Goal: Information Seeking & Learning: Learn about a topic

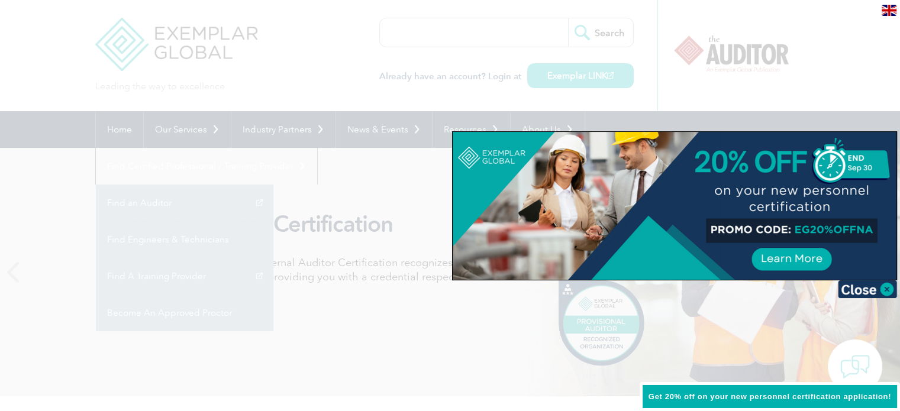
click at [355, 346] on div at bounding box center [450, 205] width 900 height 411
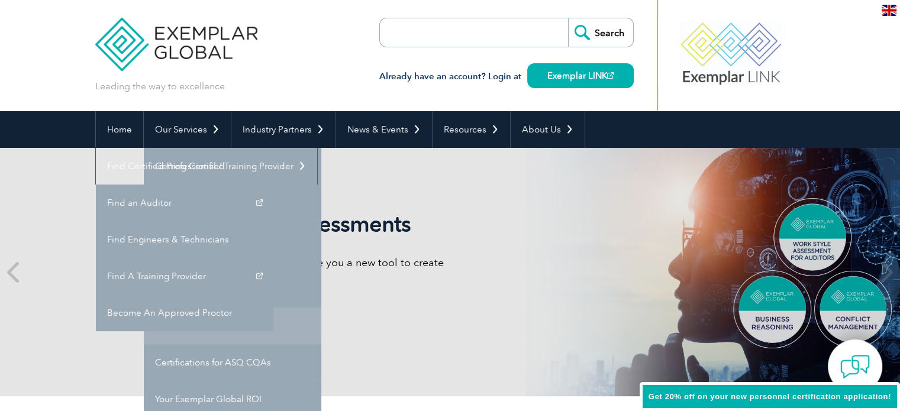
click at [224, 324] on link "Transition Your Certification" at bounding box center [232, 326] width 177 height 37
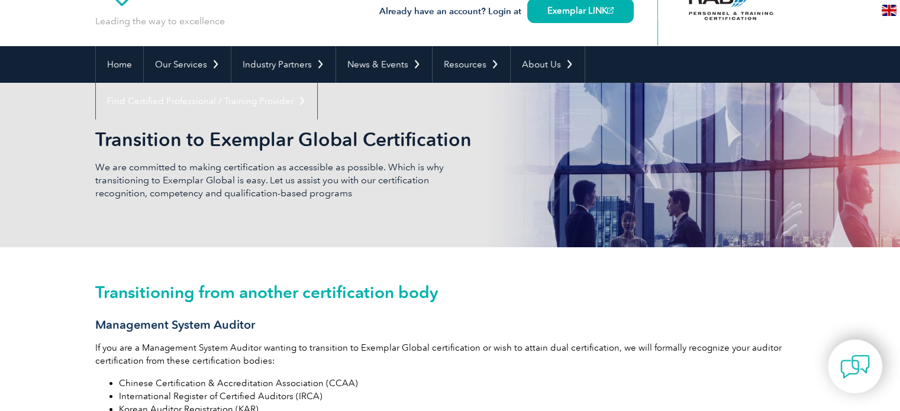
scroll to position [59, 0]
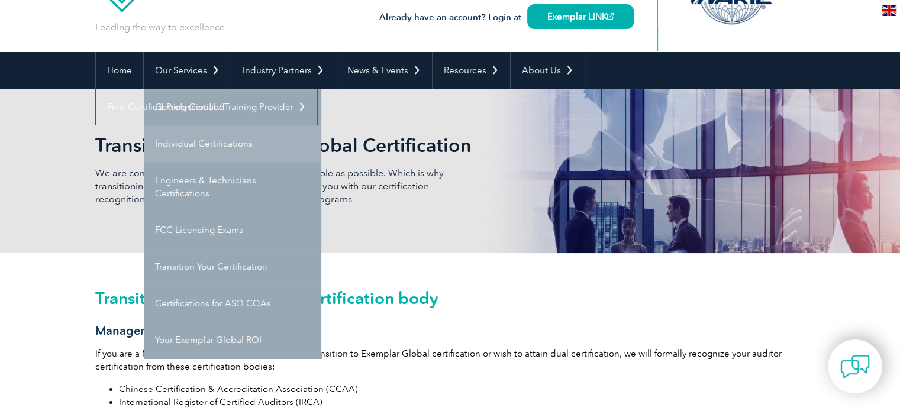
click at [199, 141] on link "Individual Certifications" at bounding box center [232, 143] width 177 height 37
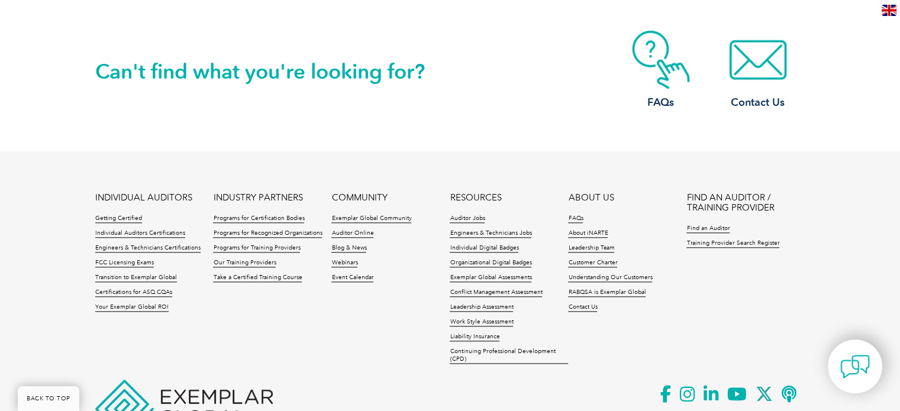
scroll to position [1242, 0]
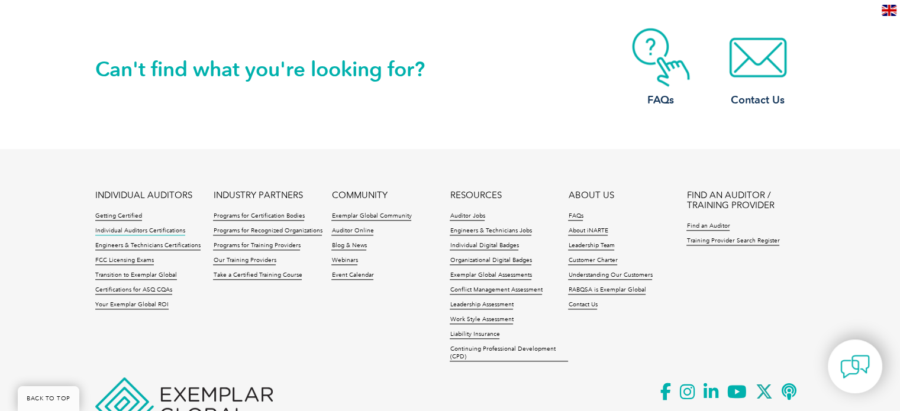
click at [159, 231] on link "Individual Auditors Certifications" at bounding box center [140, 231] width 90 height 8
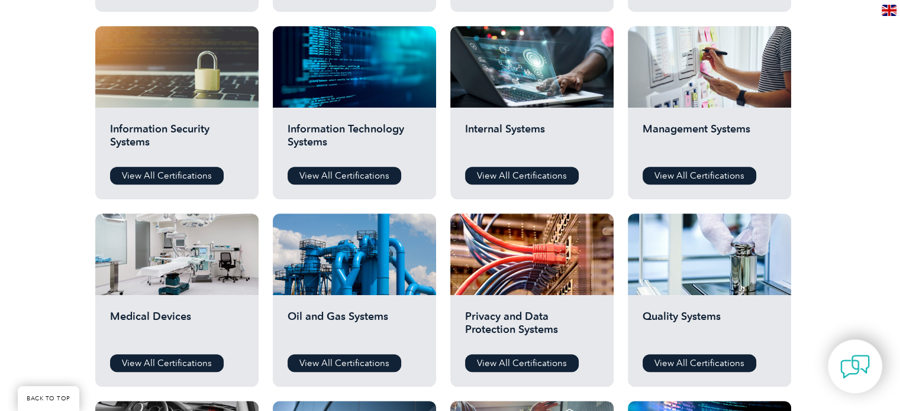
scroll to position [591, 0]
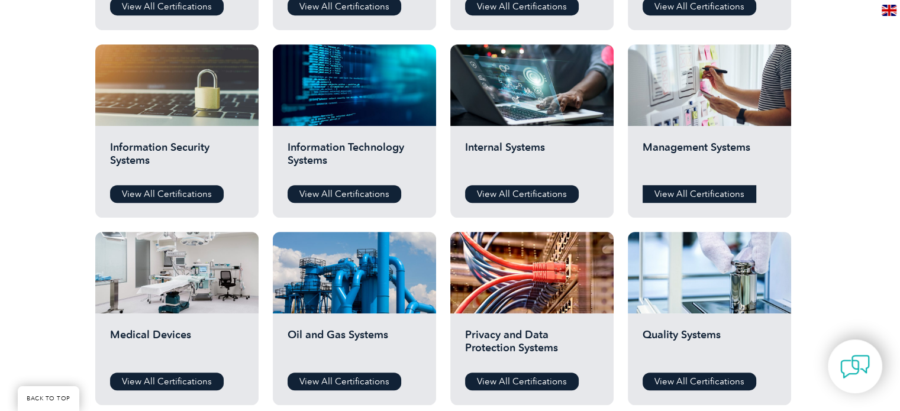
click at [688, 198] on link "View All Certifications" at bounding box center [699, 194] width 114 height 18
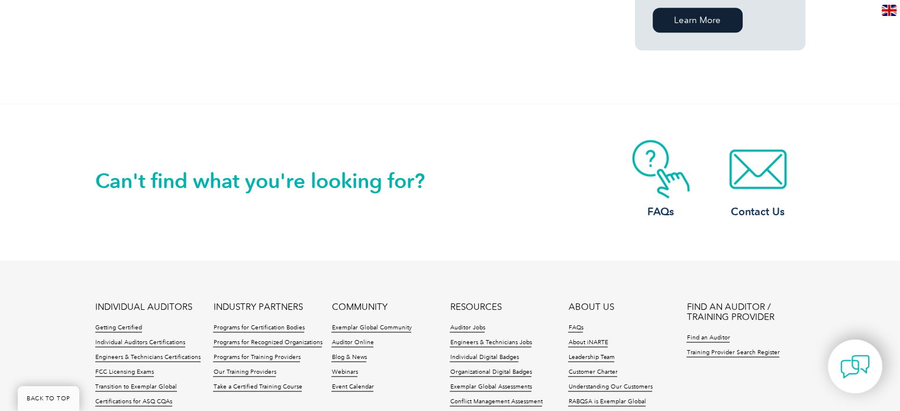
scroll to position [1065, 0]
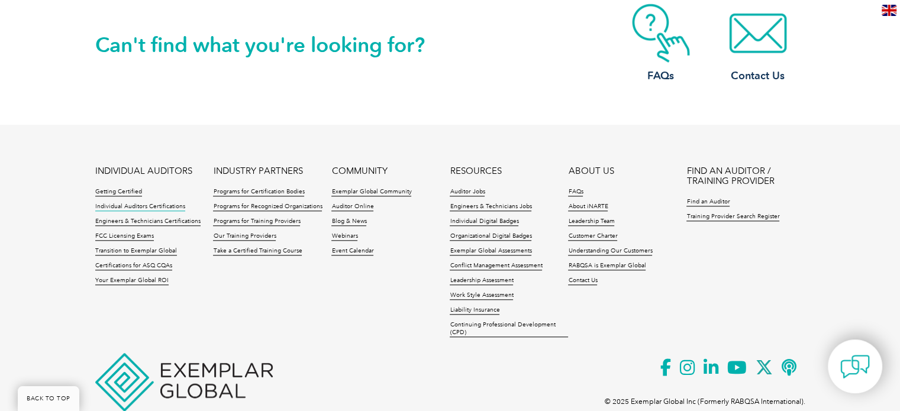
click at [154, 203] on link "Individual Auditors Certifications" at bounding box center [140, 207] width 90 height 8
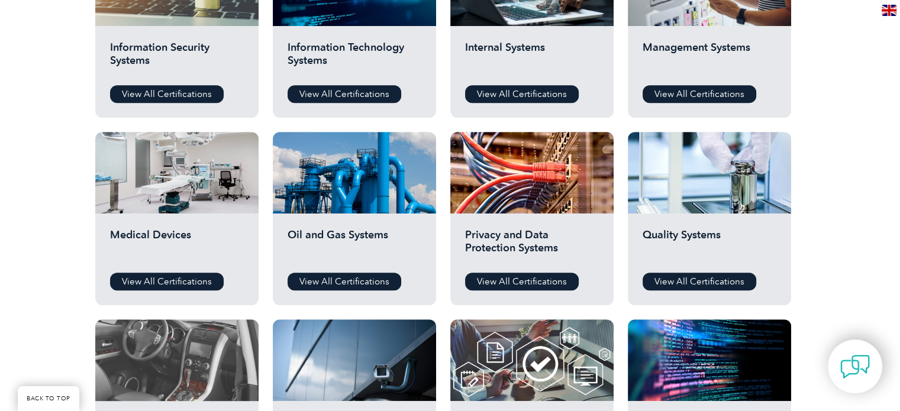
scroll to position [710, 0]
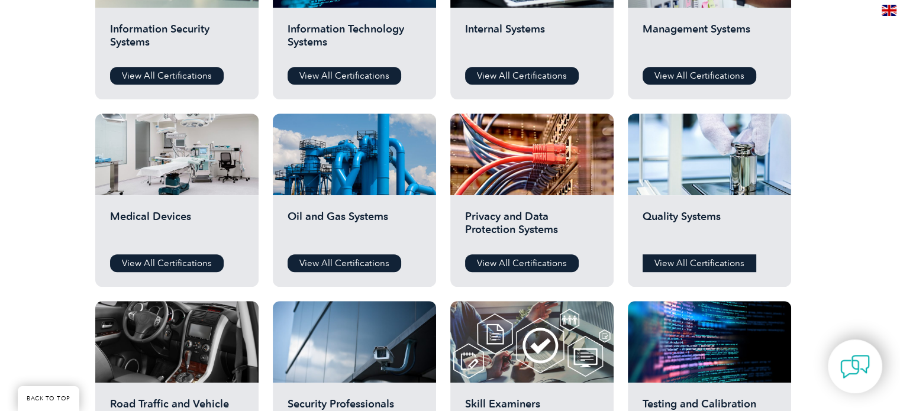
click at [691, 264] on link "View All Certifications" at bounding box center [699, 263] width 114 height 18
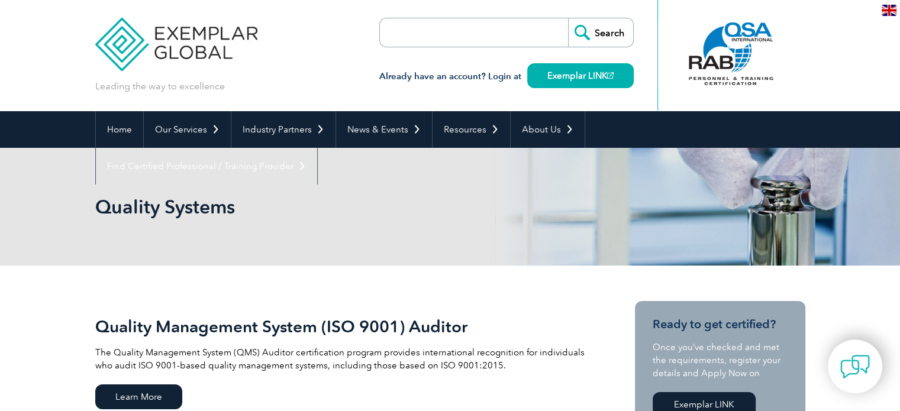
click at [428, 46] on input "search" at bounding box center [448, 32] width 124 height 28
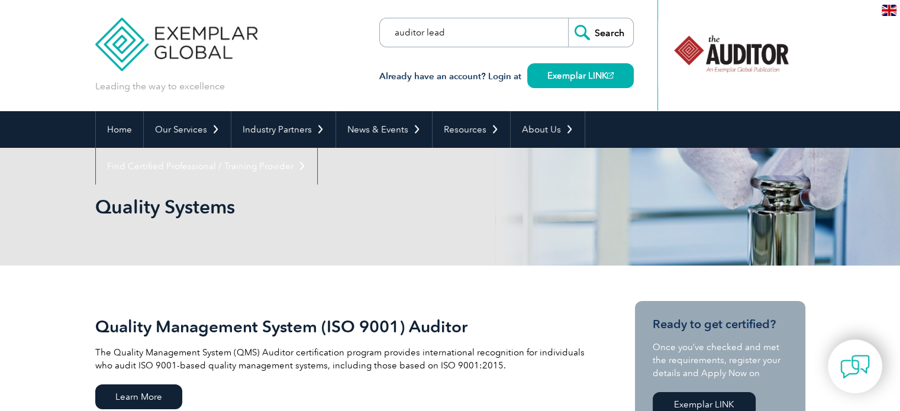
type input "auditor lead"
click at [606, 30] on input "Search" at bounding box center [600, 32] width 65 height 28
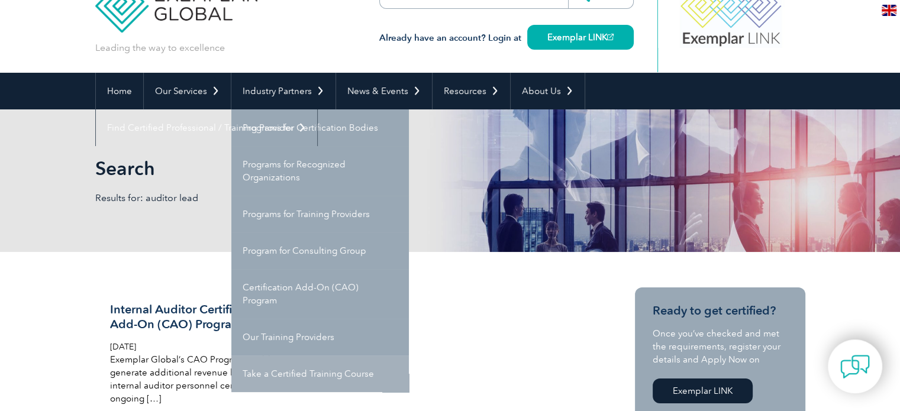
scroll to position [59, 0]
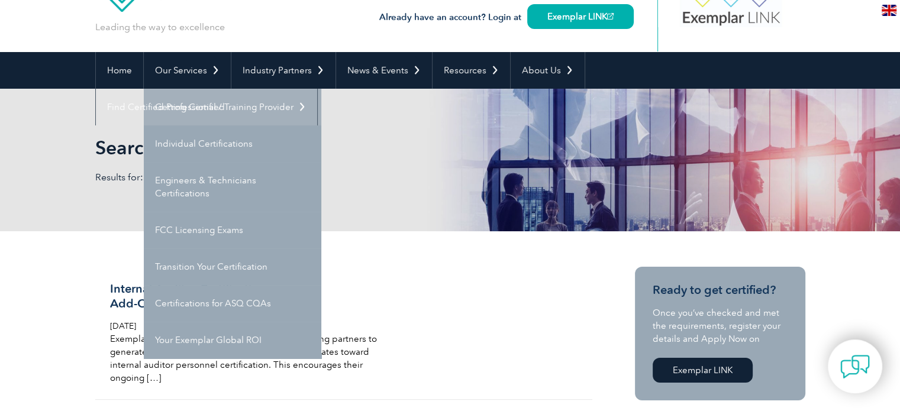
click at [193, 105] on link "Getting Certified" at bounding box center [232, 107] width 177 height 37
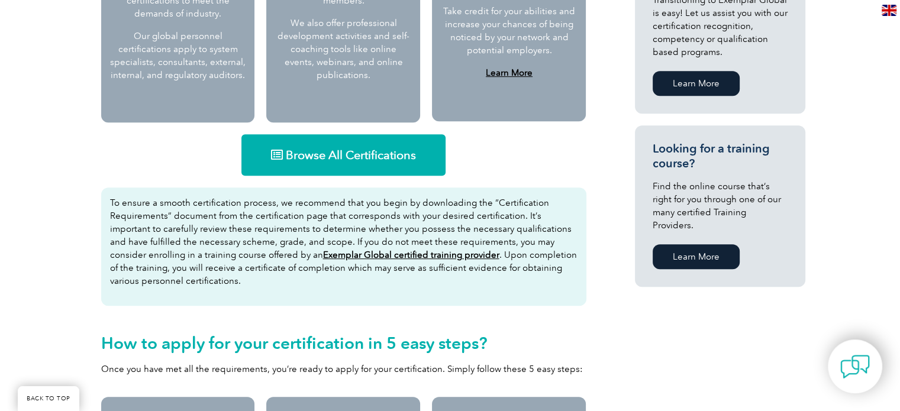
scroll to position [710, 0]
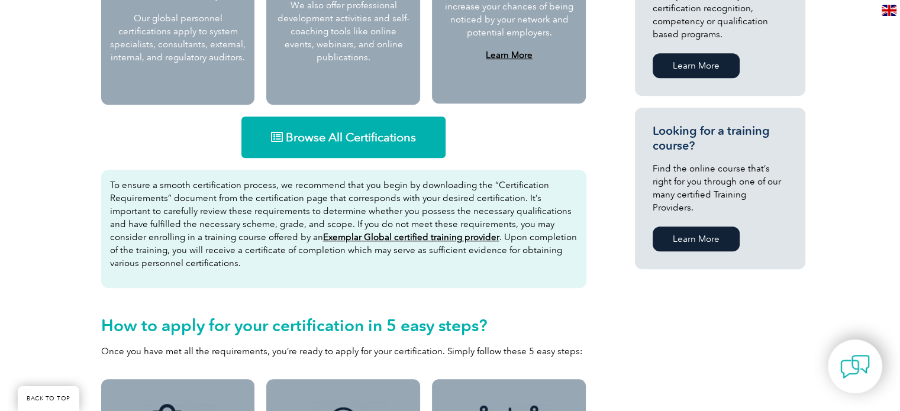
click at [350, 138] on span "Browse All Certifications" at bounding box center [351, 137] width 130 height 12
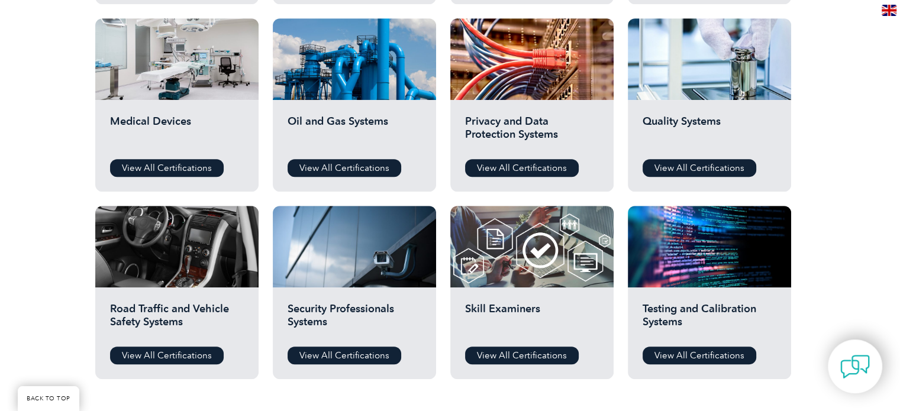
scroll to position [828, 0]
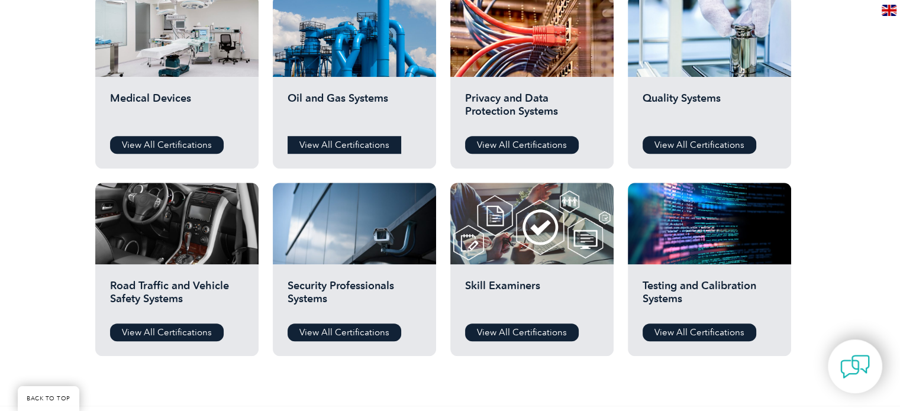
click at [362, 143] on link "View All Certifications" at bounding box center [344, 145] width 114 height 18
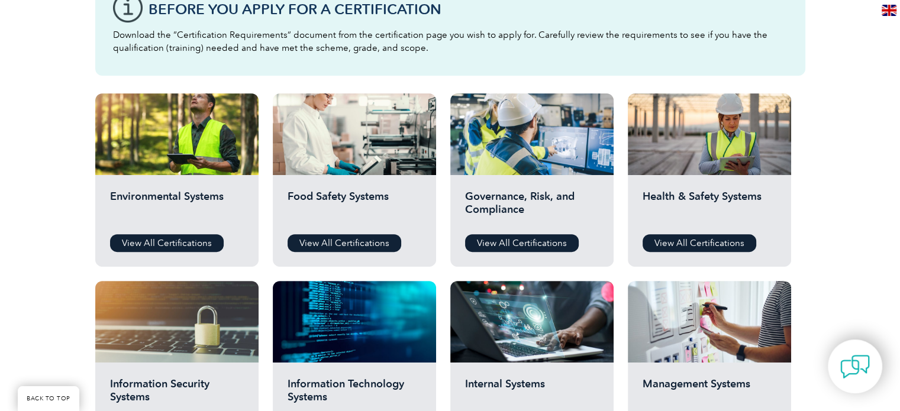
scroll to position [355, 0]
click at [159, 237] on link "View All Certifications" at bounding box center [167, 243] width 114 height 18
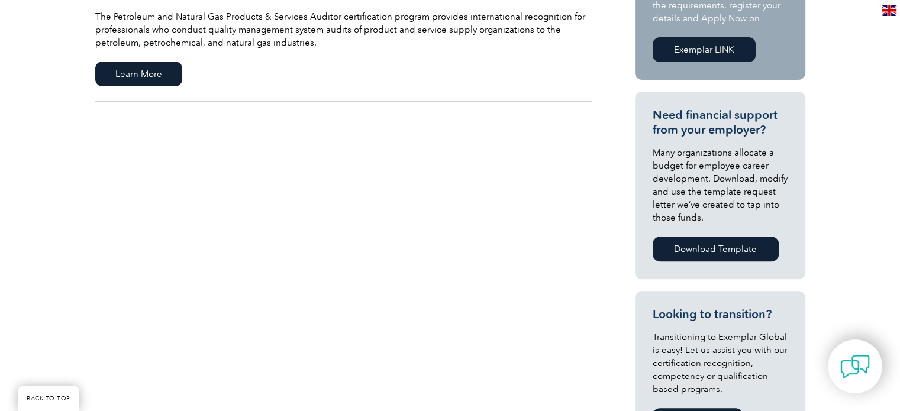
scroll to position [118, 0]
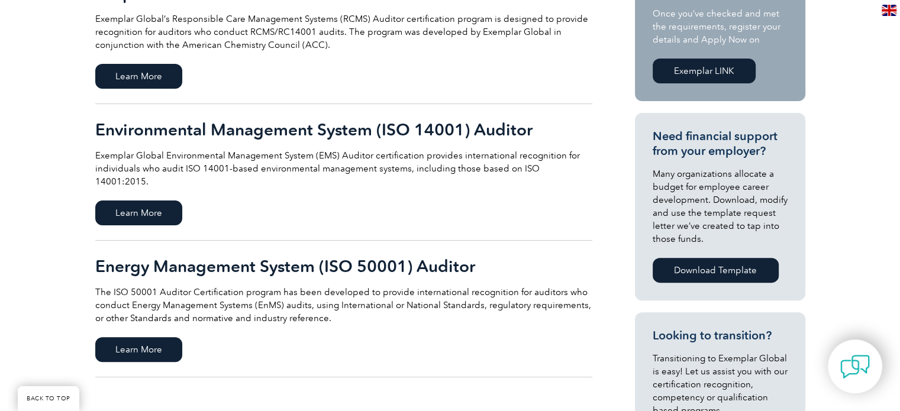
scroll to position [355, 0]
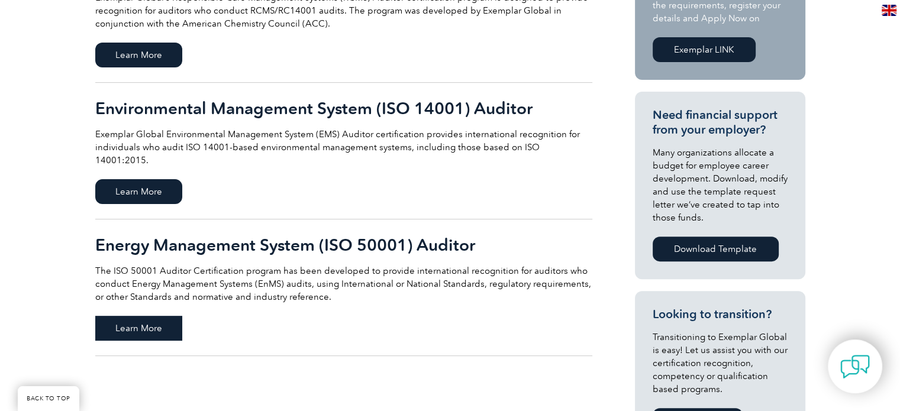
click at [135, 318] on span "Learn More" at bounding box center [138, 328] width 87 height 25
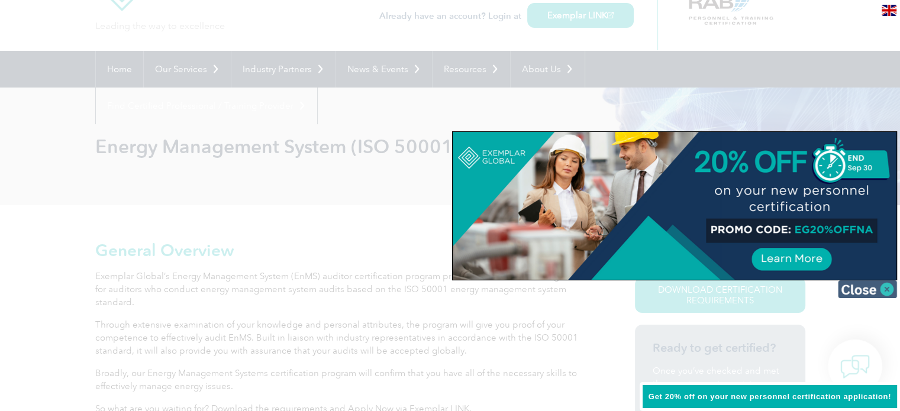
scroll to position [59, 0]
click at [255, 241] on div at bounding box center [450, 205] width 900 height 411
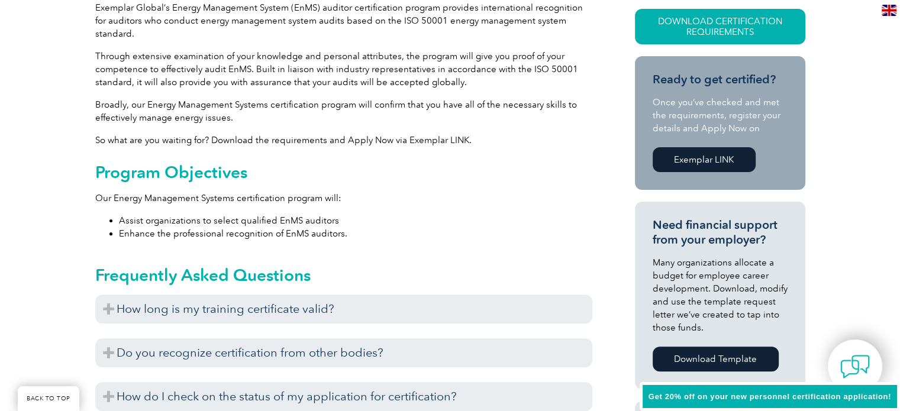
scroll to position [355, 0]
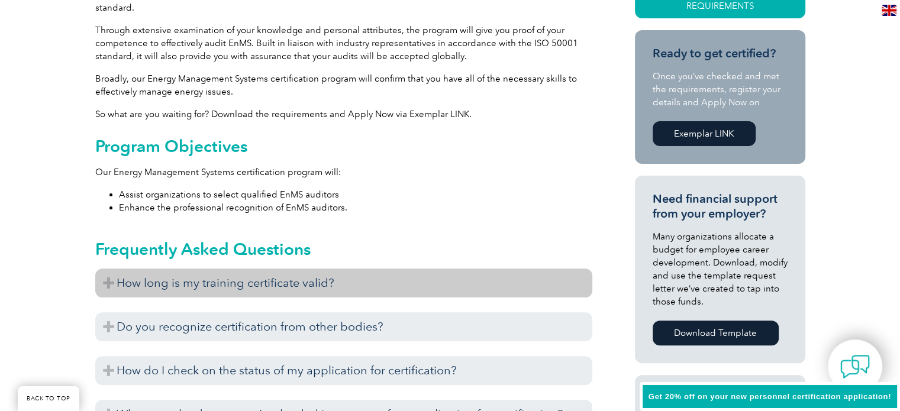
click at [107, 270] on h3 "How long is my training certificate valid?" at bounding box center [343, 283] width 497 height 29
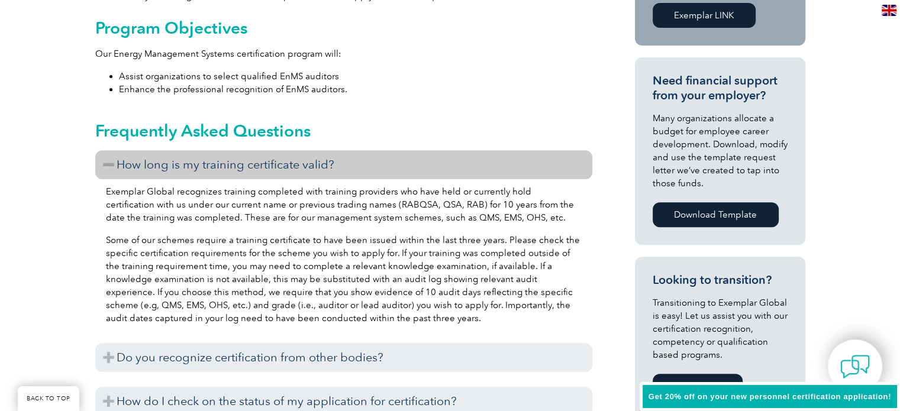
scroll to position [532, 0]
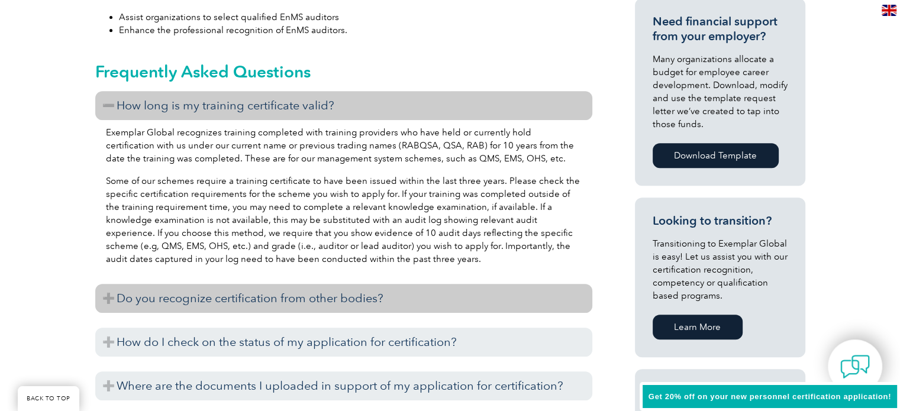
click at [105, 284] on h3 "Do you recognize certification from other bodies?" at bounding box center [343, 298] width 497 height 29
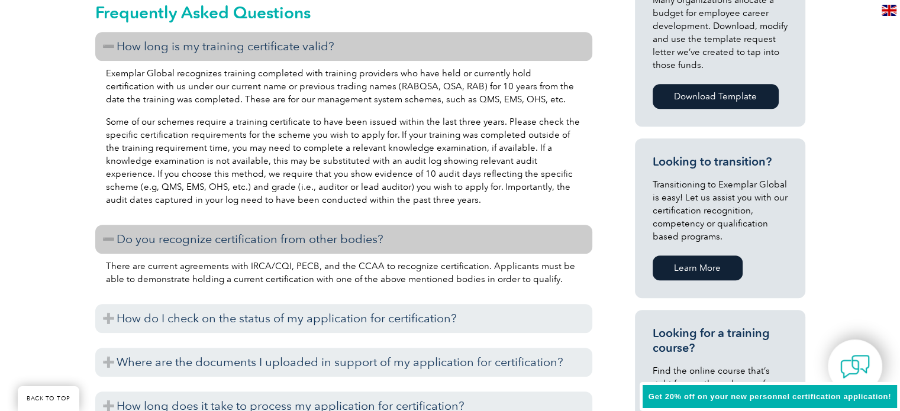
scroll to position [651, 0]
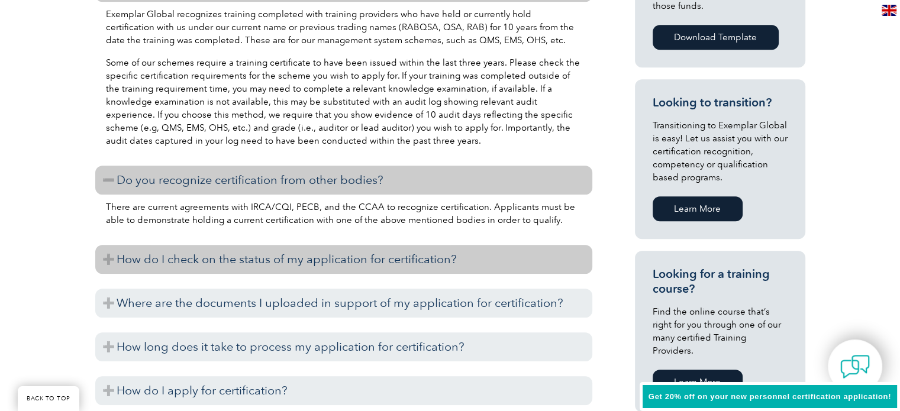
click at [109, 246] on h3 "How do I check on the status of my application for certification?" at bounding box center [343, 259] width 497 height 29
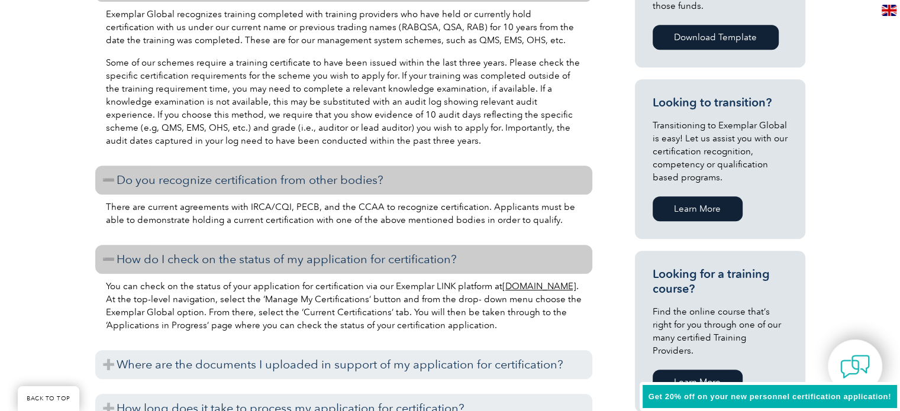
scroll to position [710, 0]
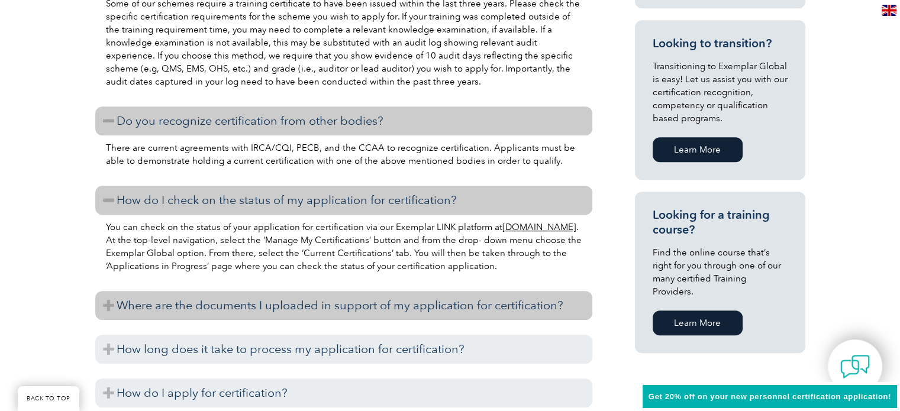
click at [106, 291] on h3 "Where are the documents I uploaded in support of my application for certificati…" at bounding box center [343, 305] width 497 height 29
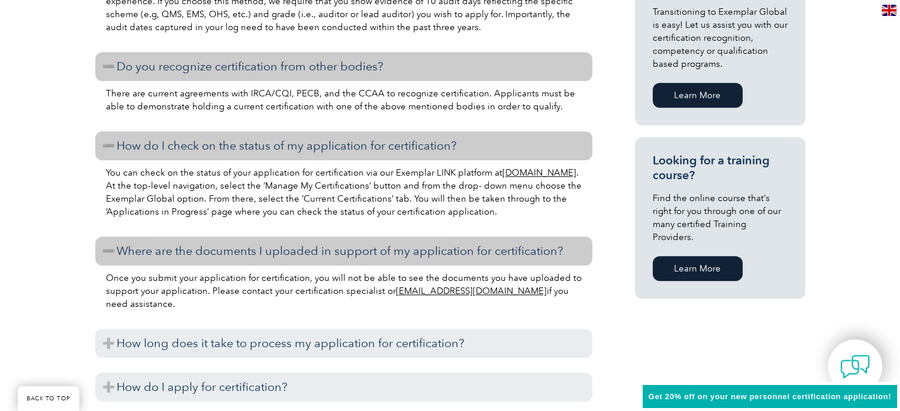
scroll to position [828, 0]
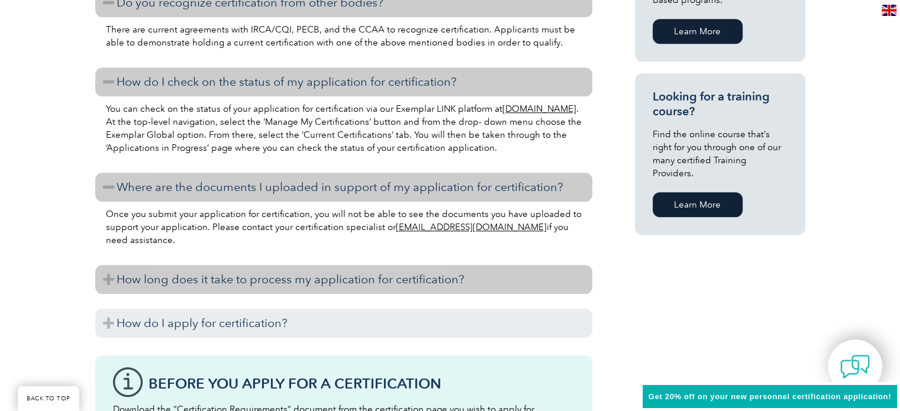
click at [109, 265] on h3 "How long does it take to process my application for certification?" at bounding box center [343, 279] width 497 height 29
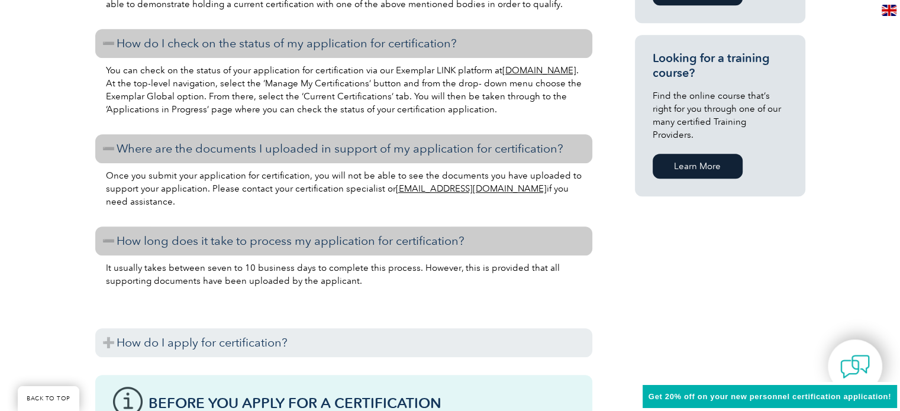
scroll to position [887, 0]
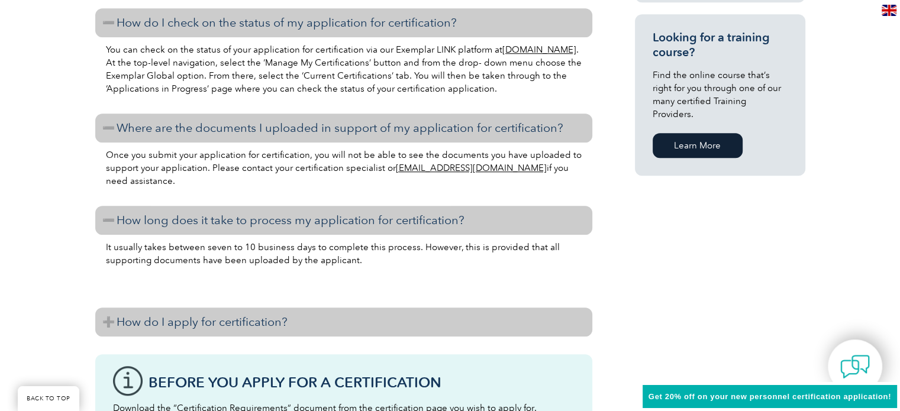
click at [109, 309] on h3 "How do I apply for certification?" at bounding box center [343, 322] width 497 height 29
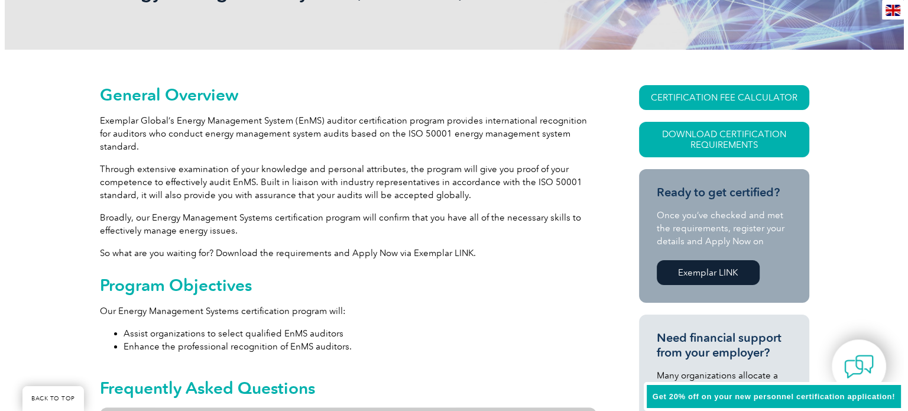
scroll to position [237, 0]
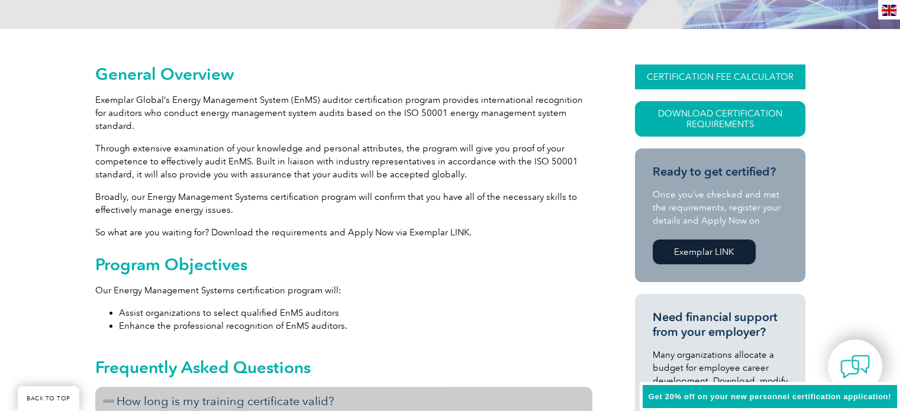
click at [729, 72] on link "CERTIFICATION FEE CALCULATOR" at bounding box center [720, 76] width 170 height 25
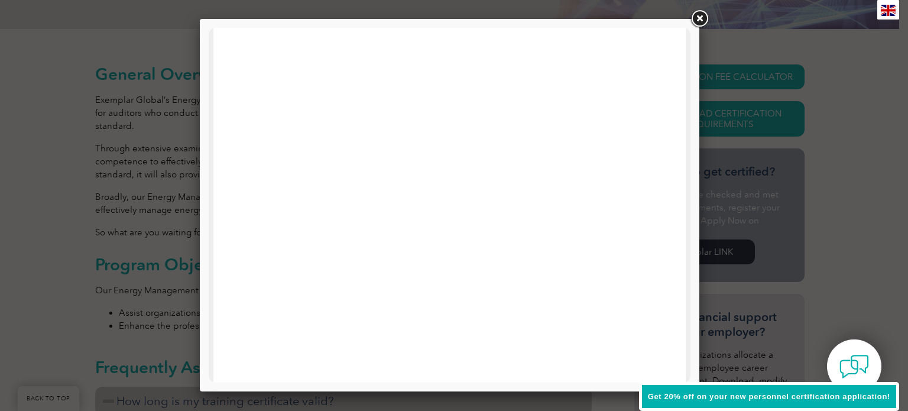
scroll to position [59, 0]
click at [696, 15] on link at bounding box center [699, 18] width 21 height 21
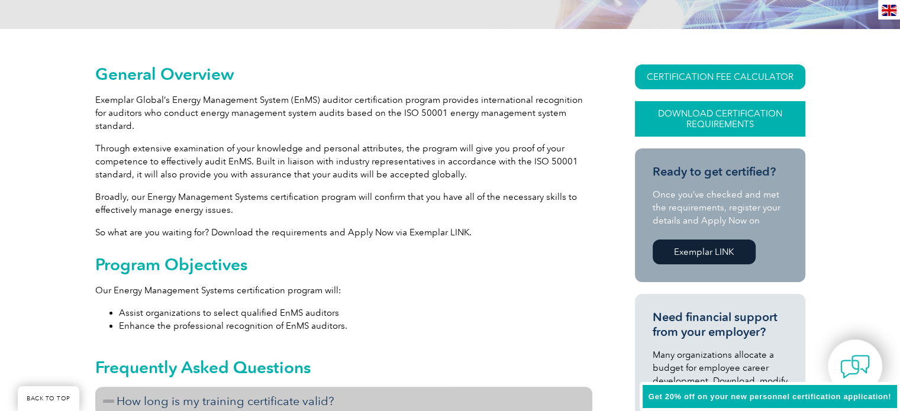
click at [717, 115] on link "Download Certification Requirements" at bounding box center [720, 118] width 170 height 35
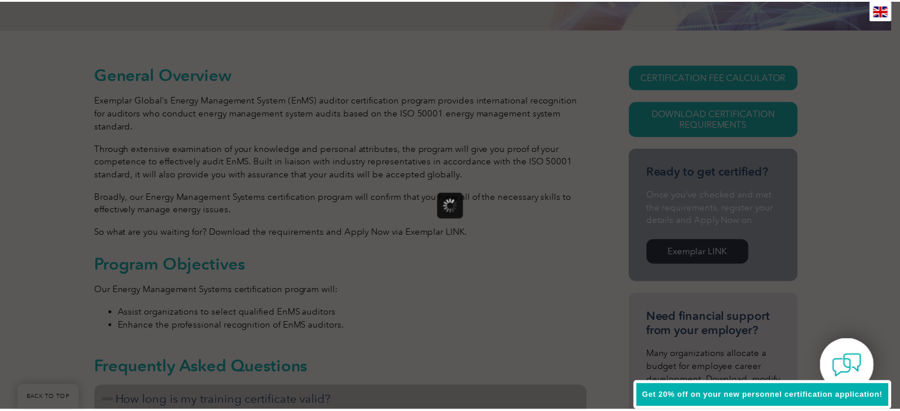
scroll to position [0, 0]
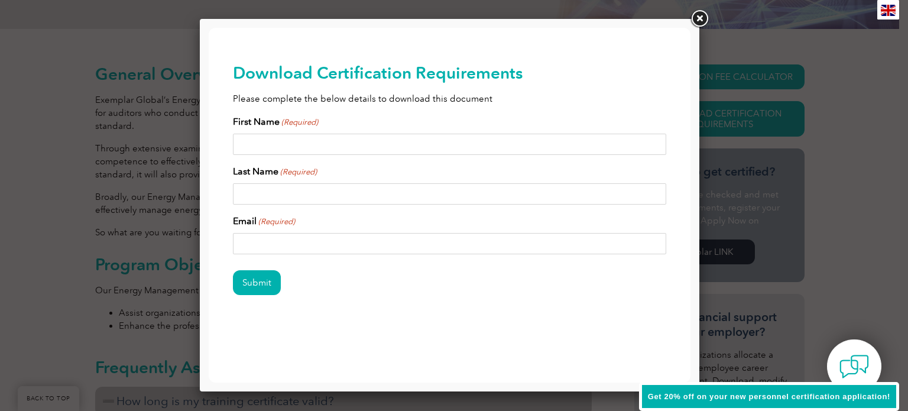
click at [257, 141] on input "First Name (Required)" at bounding box center [450, 144] width 434 height 21
drag, startPoint x: 273, startPoint y: 195, endPoint x: 277, endPoint y: 229, distance: 34.6
click at [273, 196] on input "Last Name (Required)" at bounding box center [450, 193] width 434 height 21
drag, startPoint x: 277, startPoint y: 238, endPoint x: 380, endPoint y: 153, distance: 133.2
click at [284, 233] on input "Email (Required)" at bounding box center [450, 243] width 434 height 21
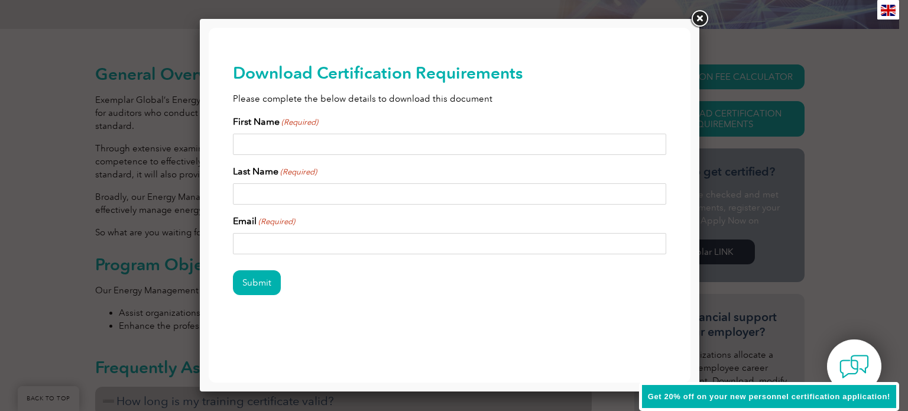
click at [698, 15] on link at bounding box center [699, 18] width 21 height 21
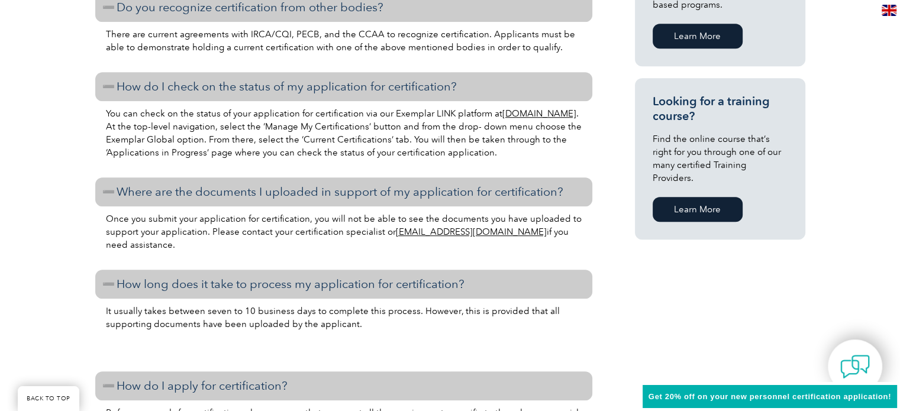
scroll to position [828, 0]
